Goal: Information Seeking & Learning: Learn about a topic

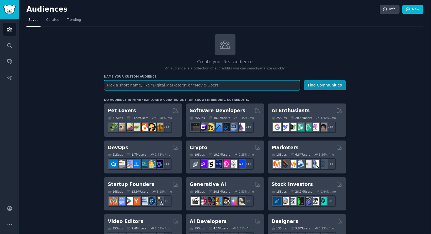
click at [174, 85] on input "text" at bounding box center [202, 85] width 196 height 10
paste input "vet clinic OR veterinarian OR animal hospital AND (missed call OR phone busy OR…"
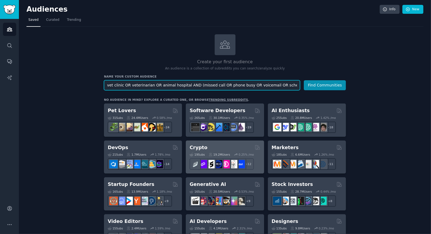
scroll to position [0, 122]
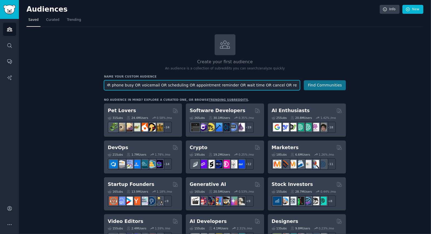
type input "vet clinic OR veterinarian OR animal hospital AND (missed call OR phone busy OR…"
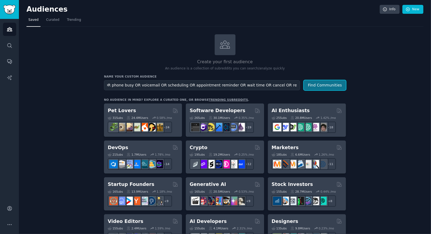
scroll to position [0, 0]
click at [333, 85] on button "Find Communities" at bounding box center [325, 85] width 42 height 10
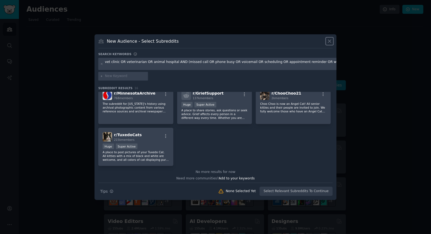
scroll to position [174, 0]
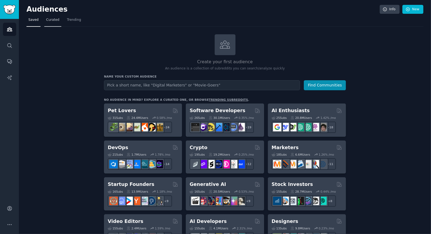
click at [49, 19] on span "Curated" at bounding box center [52, 20] width 13 height 5
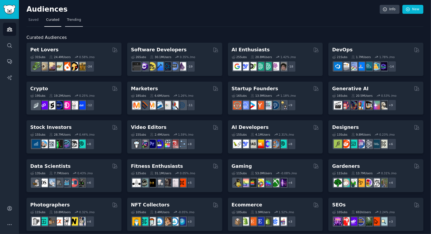
click at [71, 19] on span "Trending" at bounding box center [74, 20] width 14 height 5
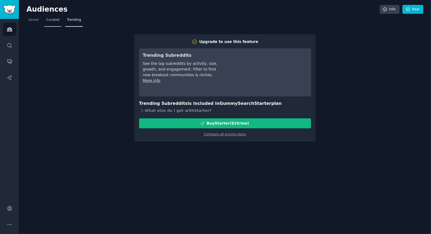
click at [49, 20] on span "Curated" at bounding box center [52, 20] width 13 height 5
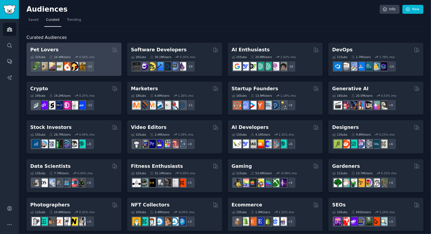
click at [65, 43] on div "Pet Lovers Curated by GummySearch 31 Sub s 24.4M Users 0.58 % /mo r/PetAdvice +…" at bounding box center [73, 59] width 95 height 33
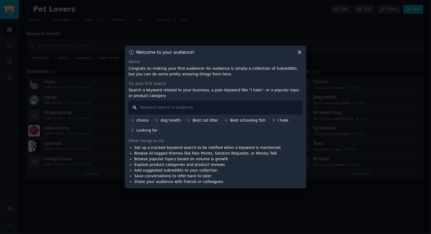
click at [174, 105] on input "text" at bounding box center [216, 108] width 174 height 14
type input ""I hate", "frustrated", "question", missed call, voicemail, phone busy"
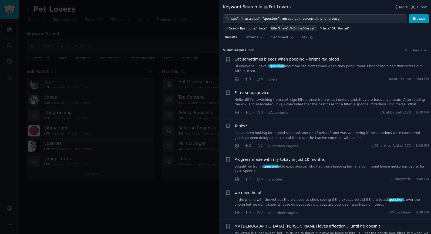
click at [296, 26] on div "title:"I hate" AND title:"the vet"" at bounding box center [293, 28] width 45 height 4
type input "title:"I hate" AND title:"the vet""
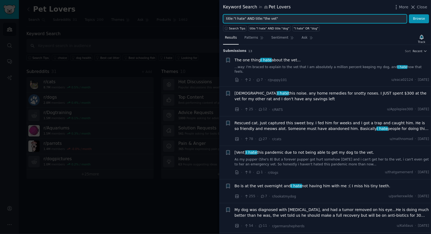
click at [278, 18] on input "title:"I hate" AND title:"the vet"" at bounding box center [315, 18] width 184 height 9
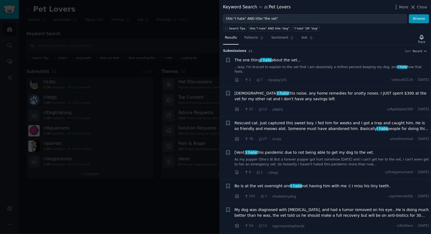
drag, startPoint x: 430, startPoint y: 53, endPoint x: 430, endPoint y: 58, distance: 4.9
click at [430, 58] on li "+ The one thing I hate about the vet... ...way: I'm braced to explain to the ve…" at bounding box center [325, 70] width 212 height 33
